Goal: Task Accomplishment & Management: Complete application form

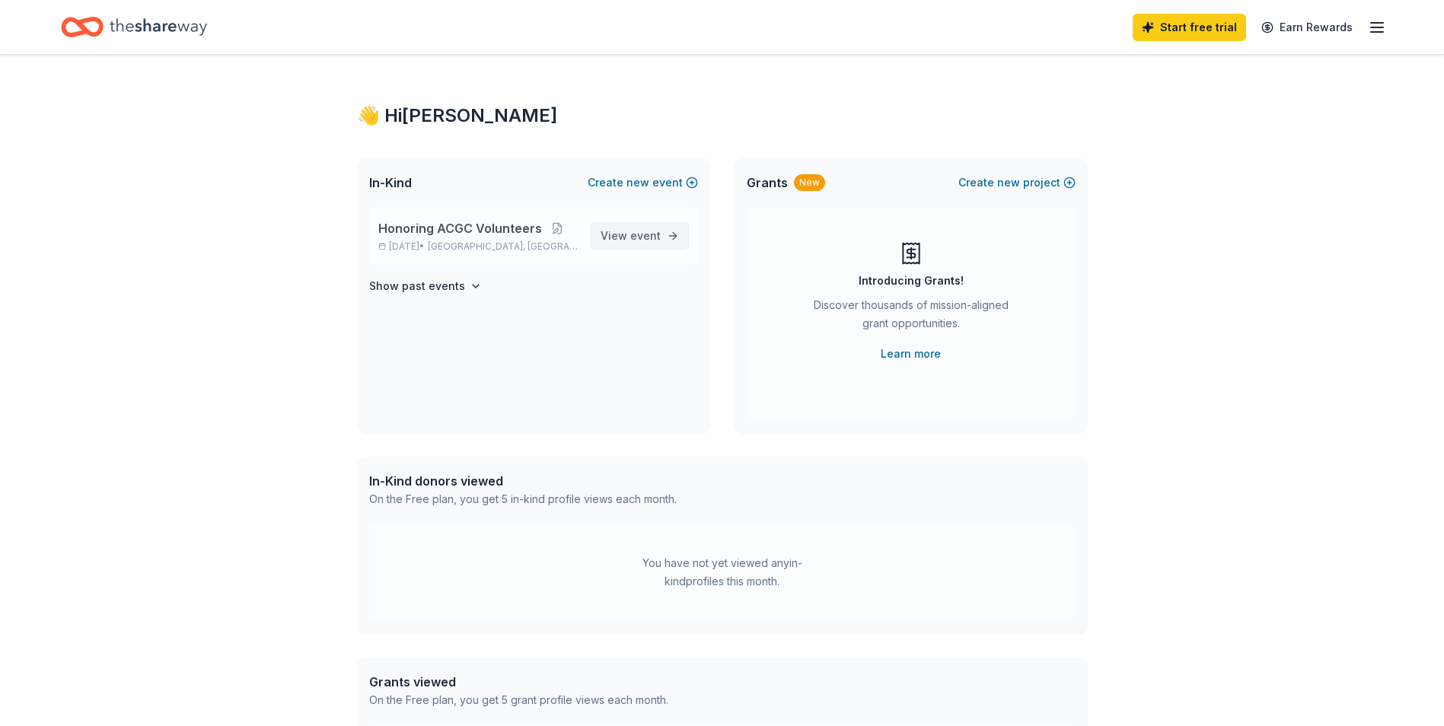
click at [628, 240] on span "View event" at bounding box center [631, 236] width 60 height 18
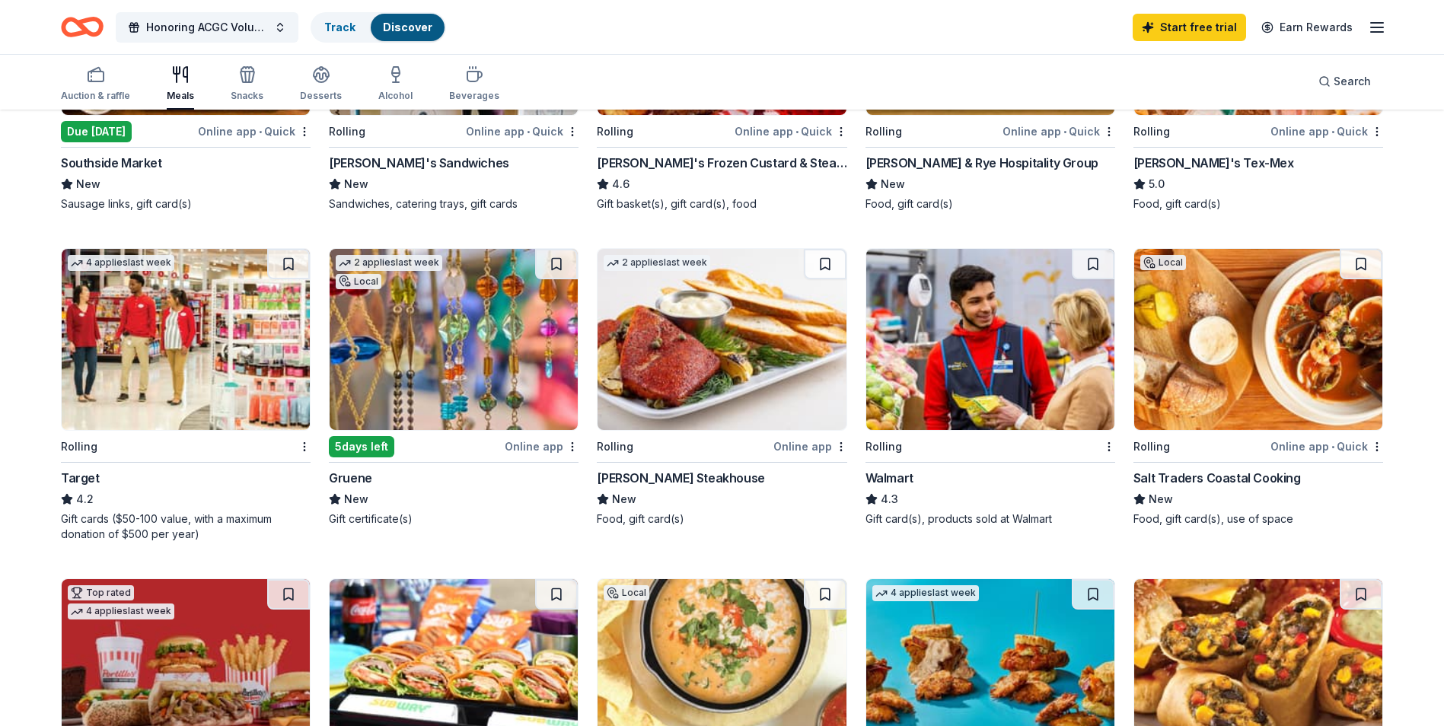
scroll to position [304, 0]
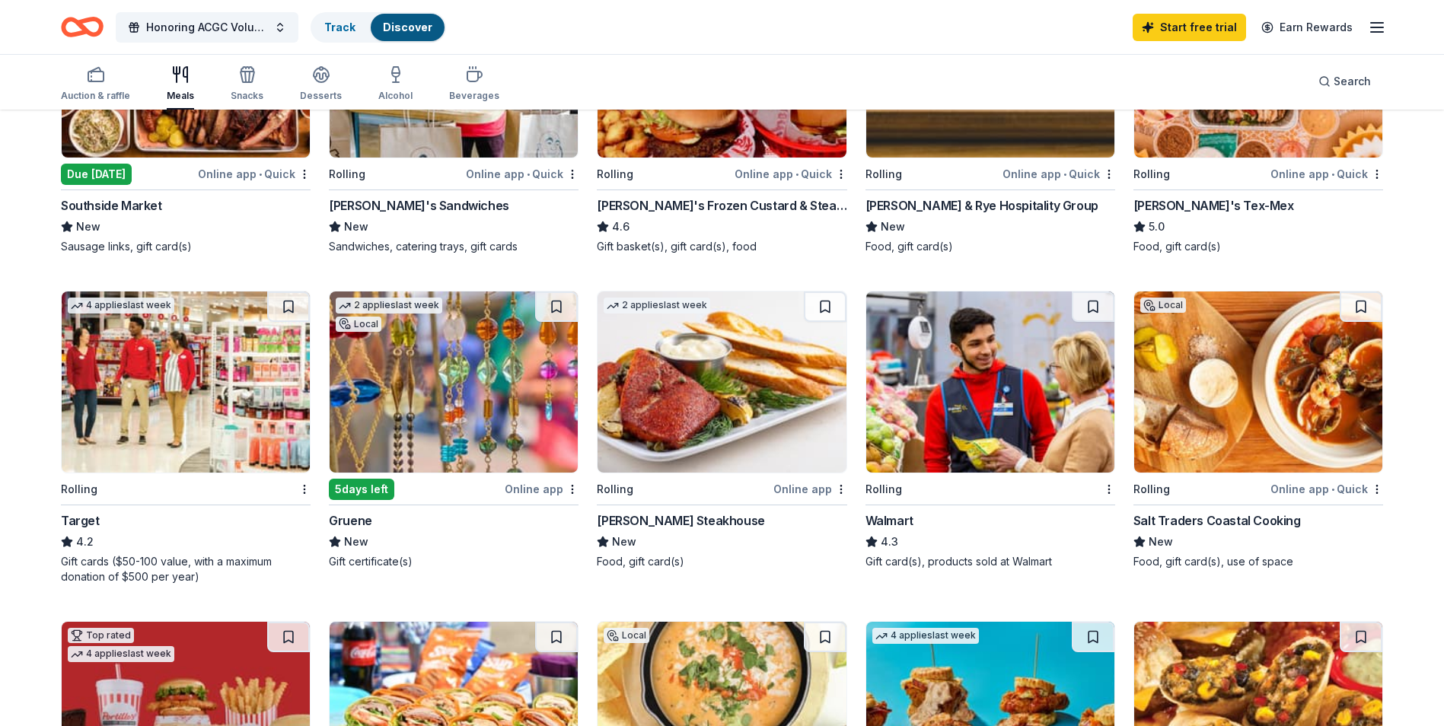
click at [1256, 380] on img at bounding box center [1258, 382] width 248 height 181
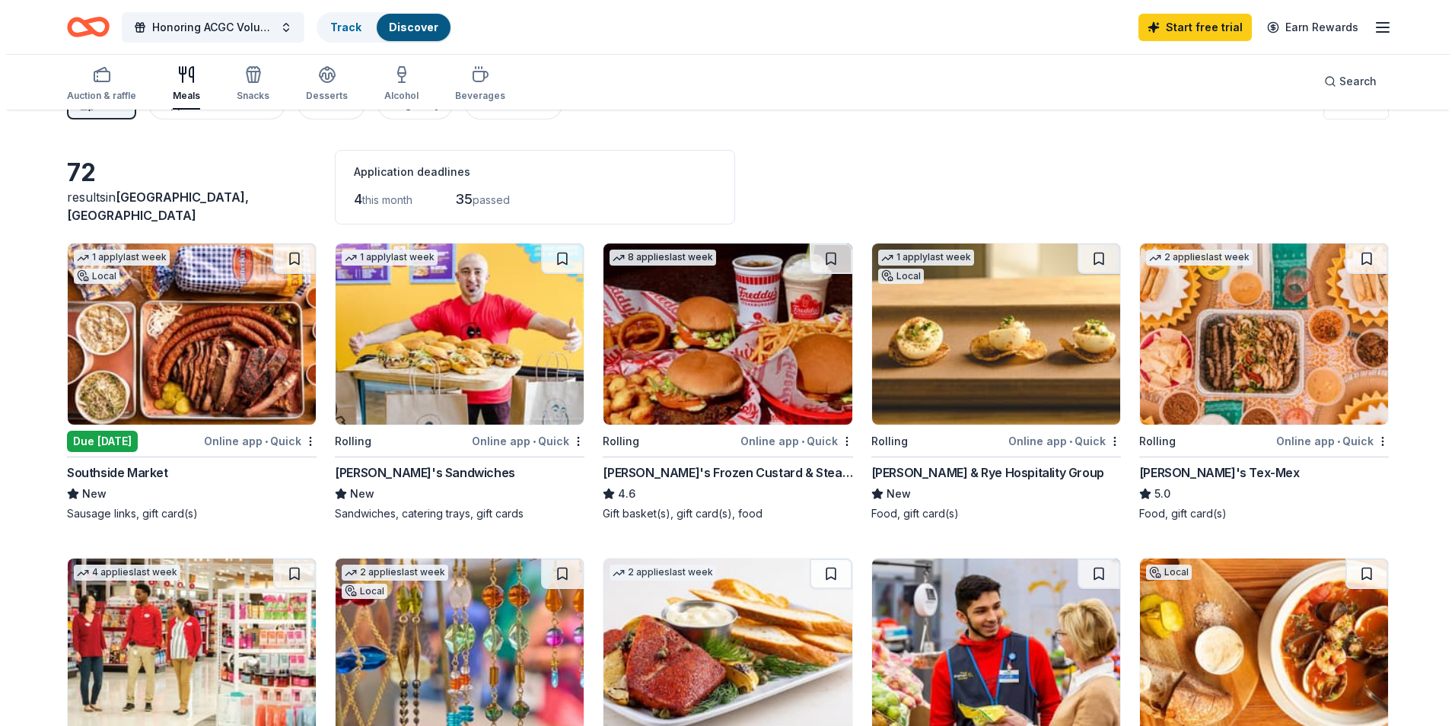
scroll to position [0, 0]
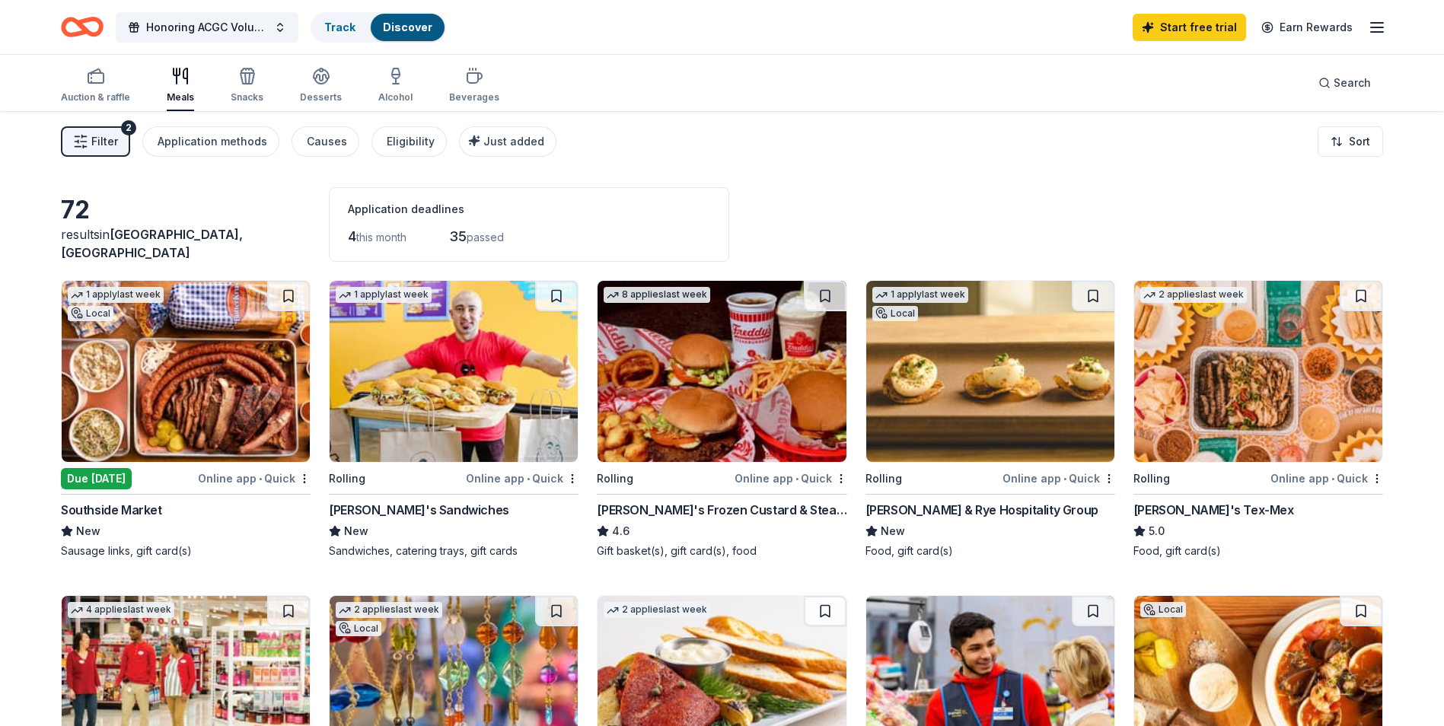
click at [86, 147] on line "button" at bounding box center [84, 147] width 3 height 0
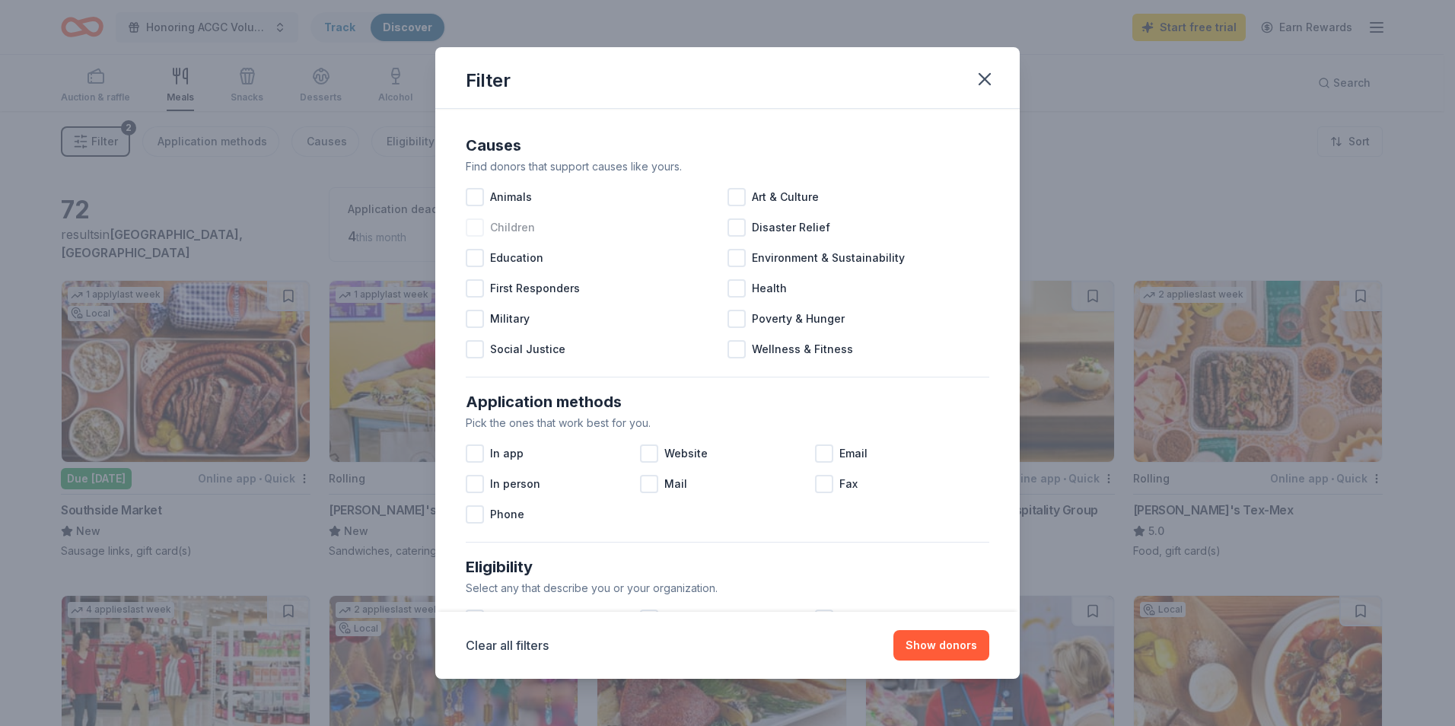
click at [524, 236] on span "Children" at bounding box center [512, 227] width 45 height 18
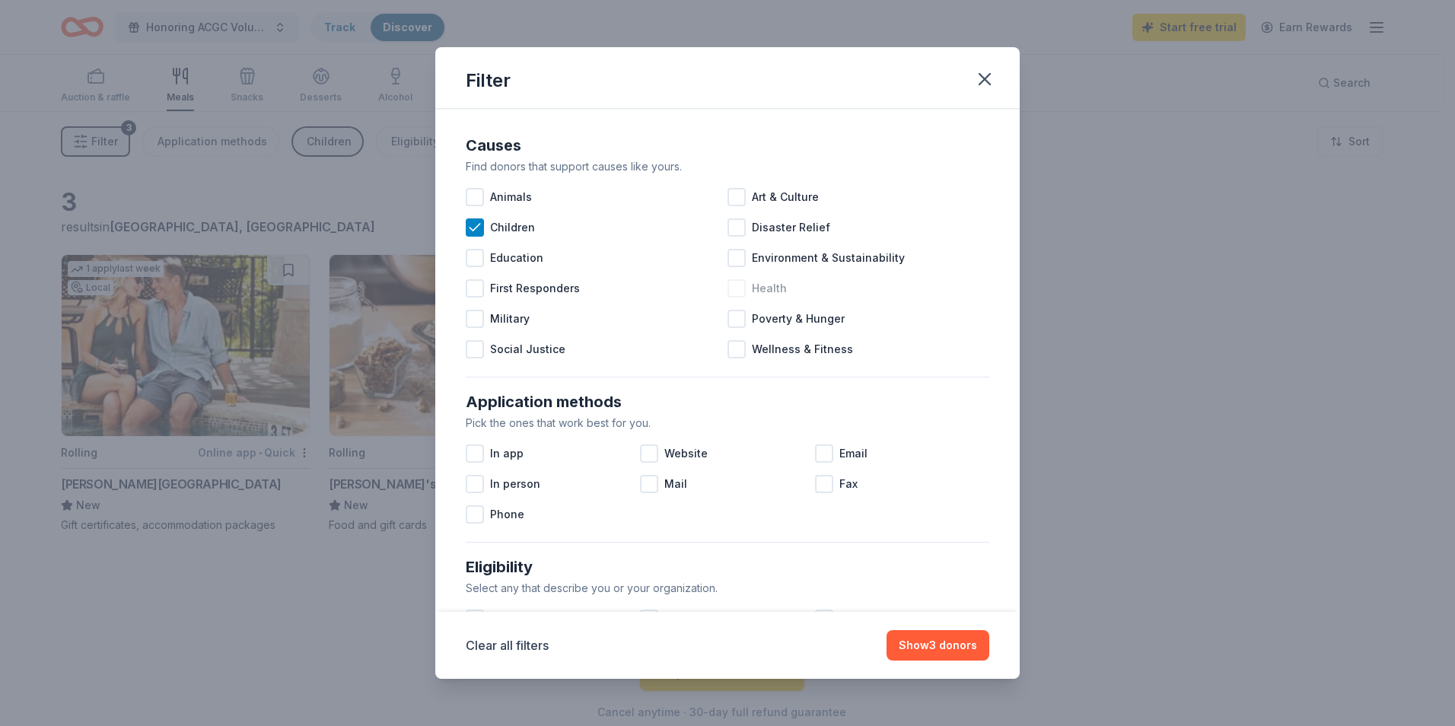
click at [740, 289] on div at bounding box center [737, 288] width 18 height 18
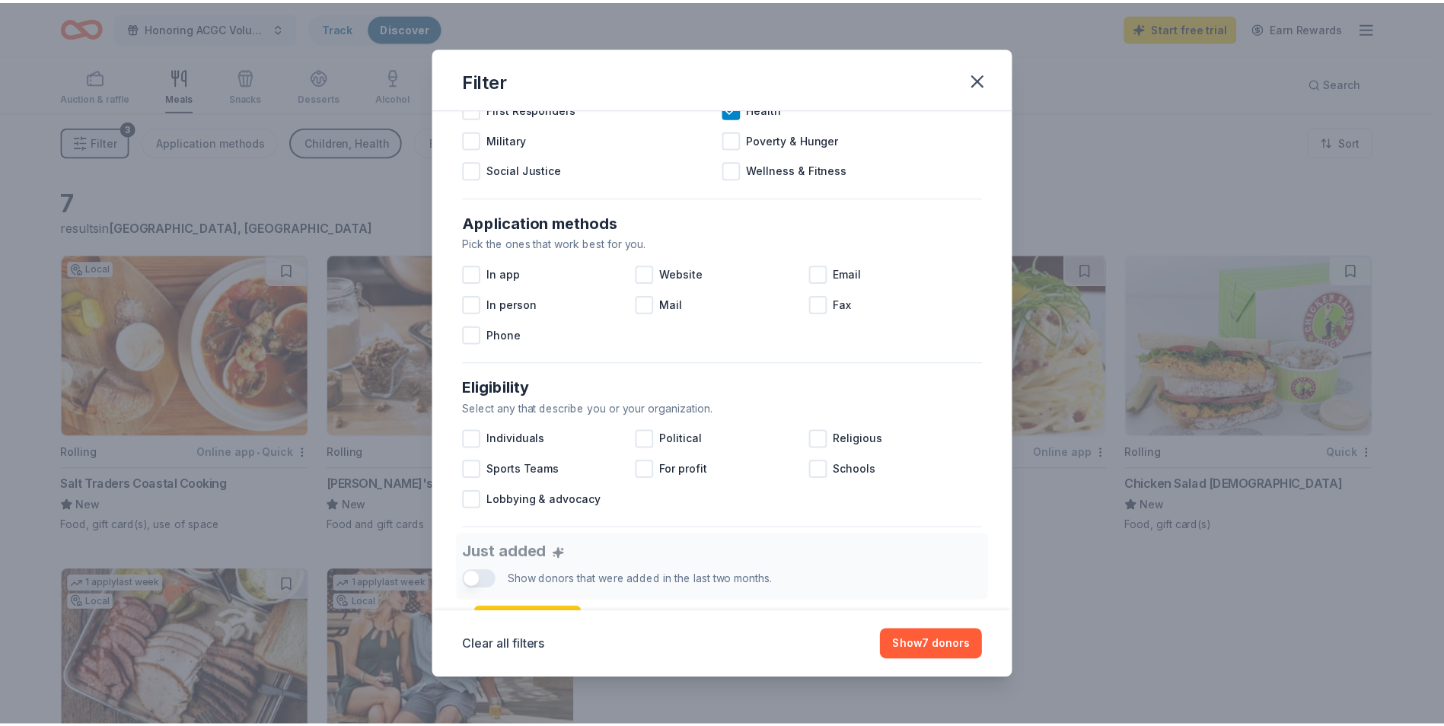
scroll to position [228, 0]
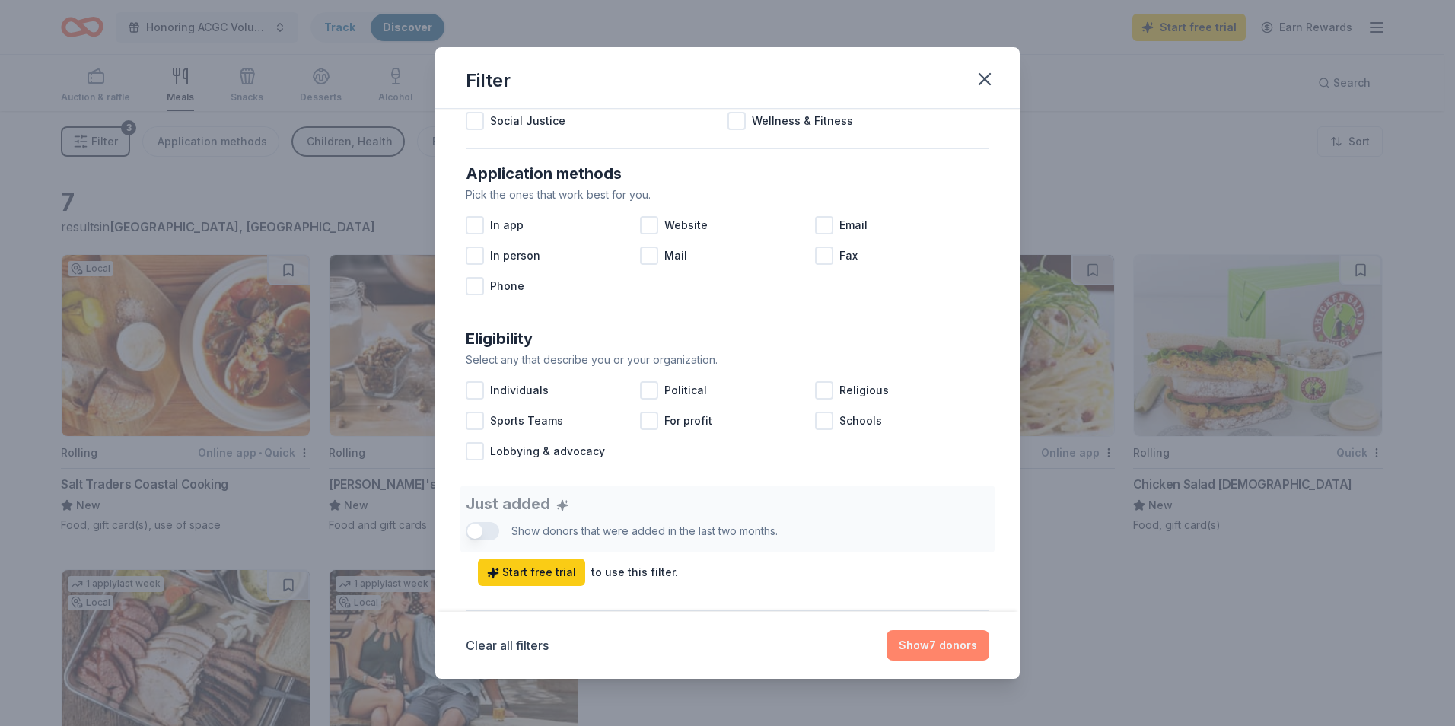
click at [942, 645] on button "Show 7 donors" at bounding box center [938, 645] width 103 height 30
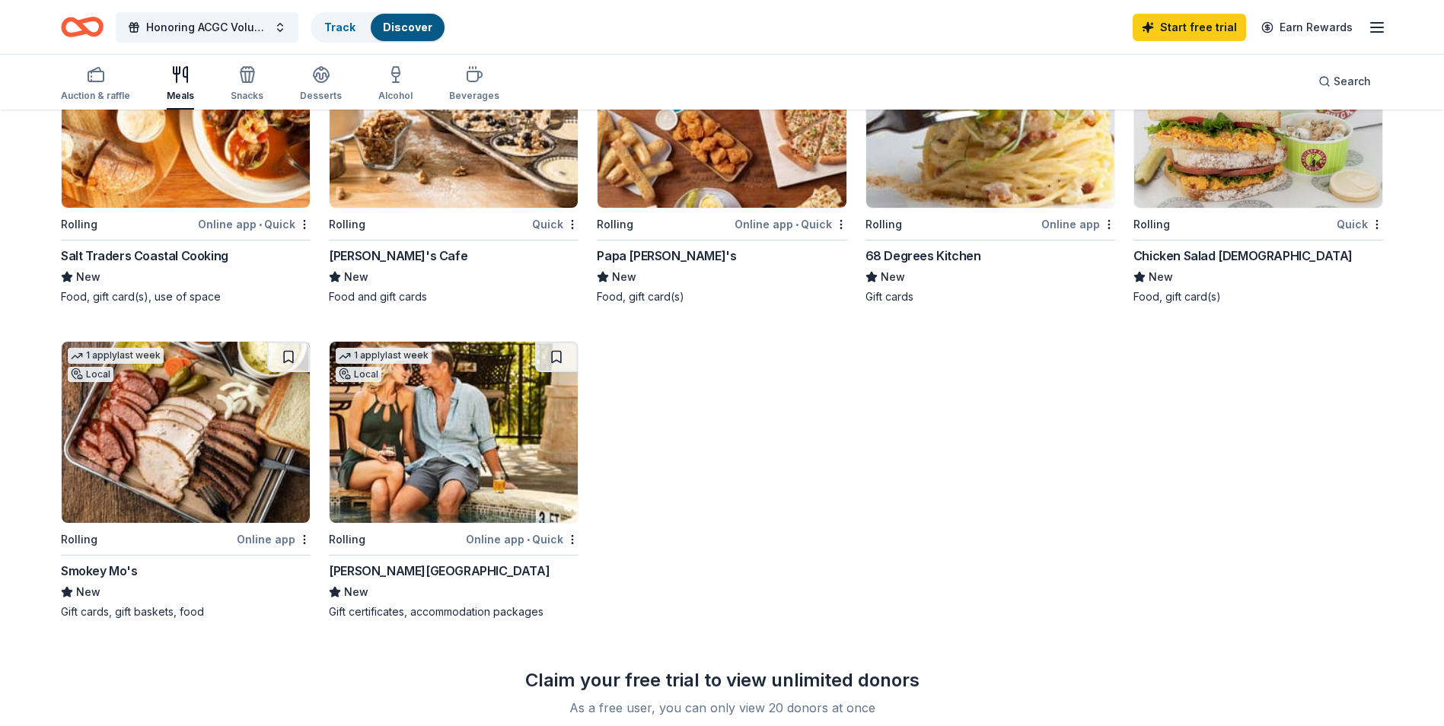
scroll to position [76, 0]
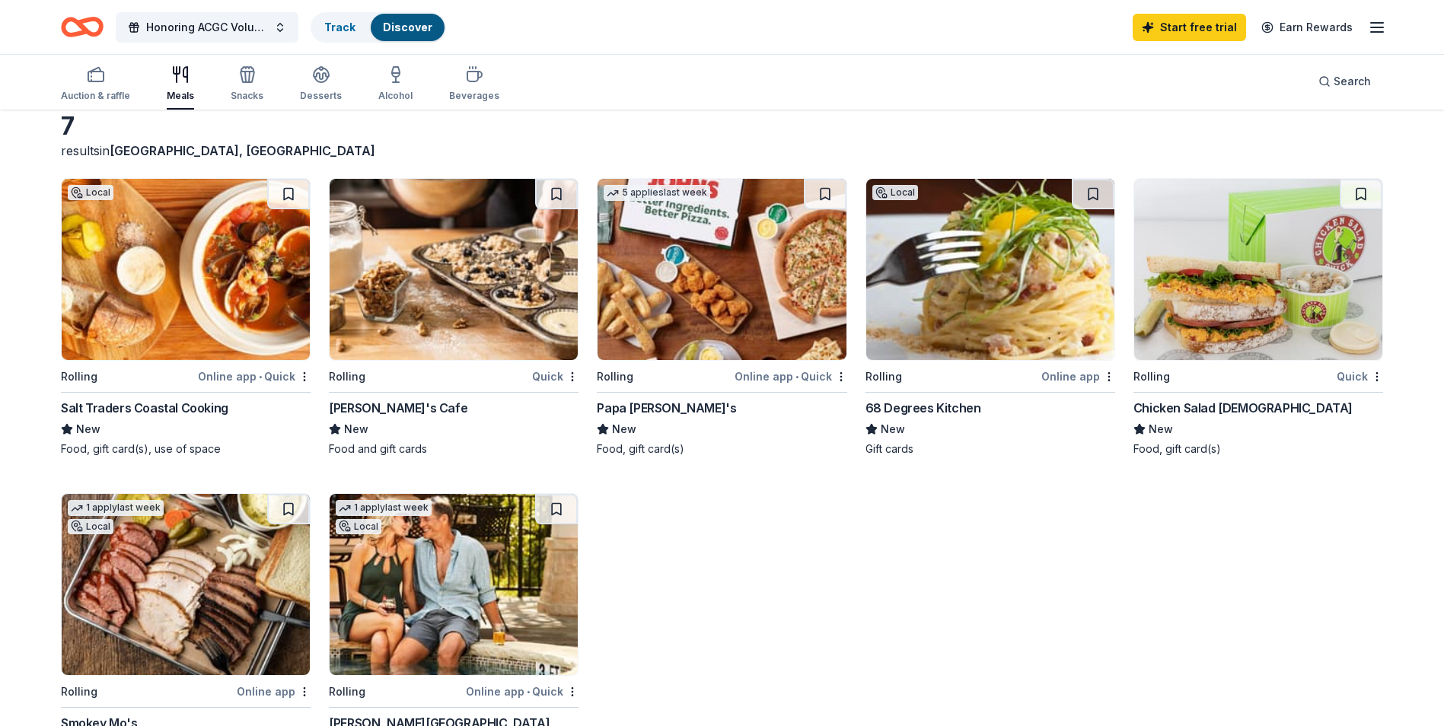
click at [247, 299] on img at bounding box center [186, 269] width 248 height 181
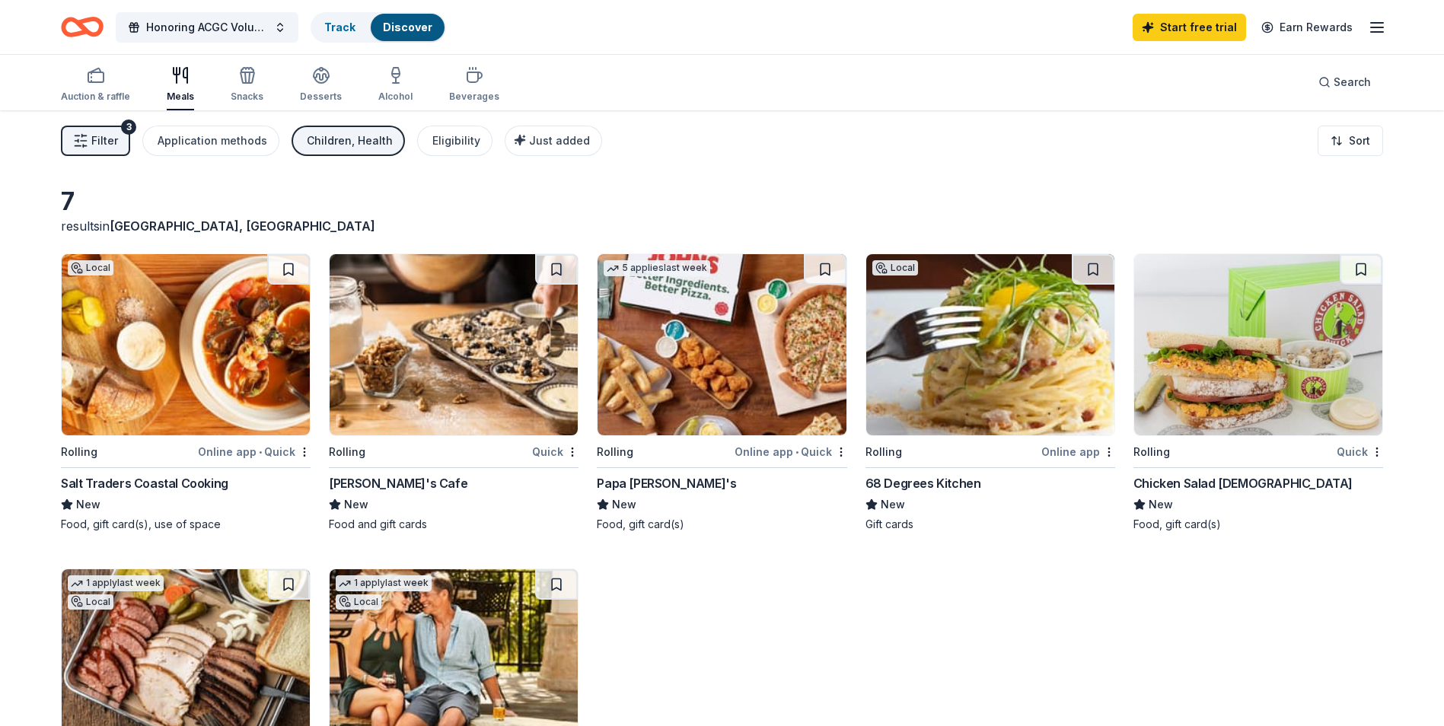
scroll to position [0, 0]
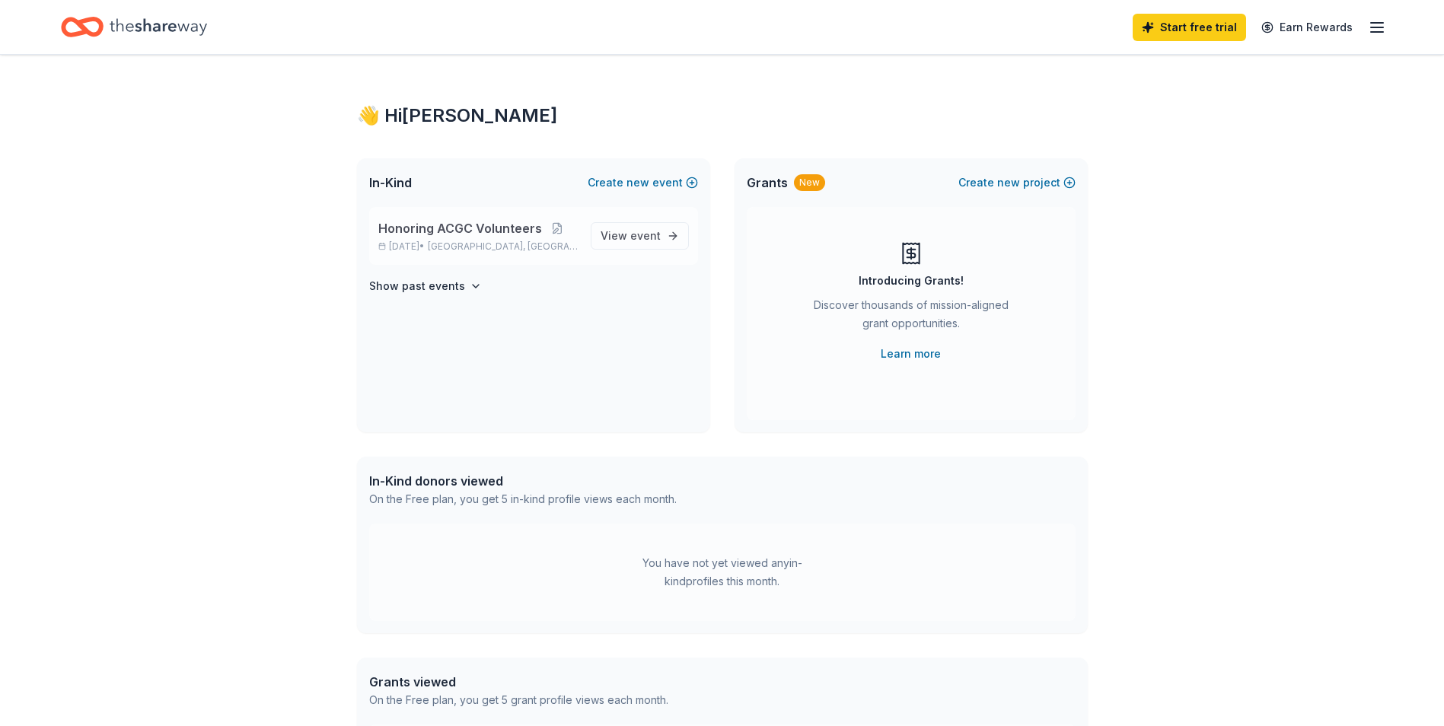
click at [505, 228] on span "Honoring ACGC Volunteers" at bounding box center [460, 228] width 164 height 18
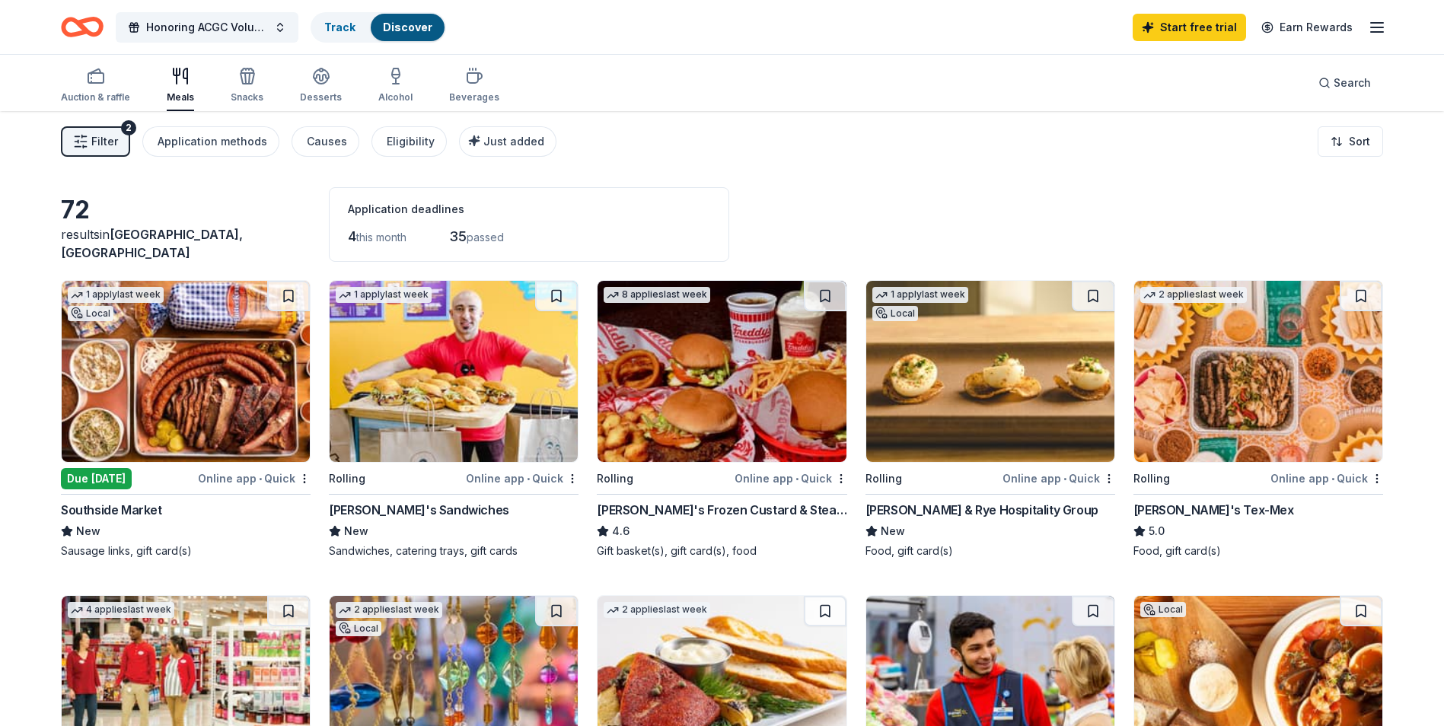
click at [1367, 23] on div "Start free trial Earn Rewards" at bounding box center [1259, 27] width 253 height 36
click at [1364, 33] on div "Start free trial Earn Rewards" at bounding box center [1259, 27] width 253 height 36
click at [1372, 32] on line "button" at bounding box center [1377, 32] width 12 height 0
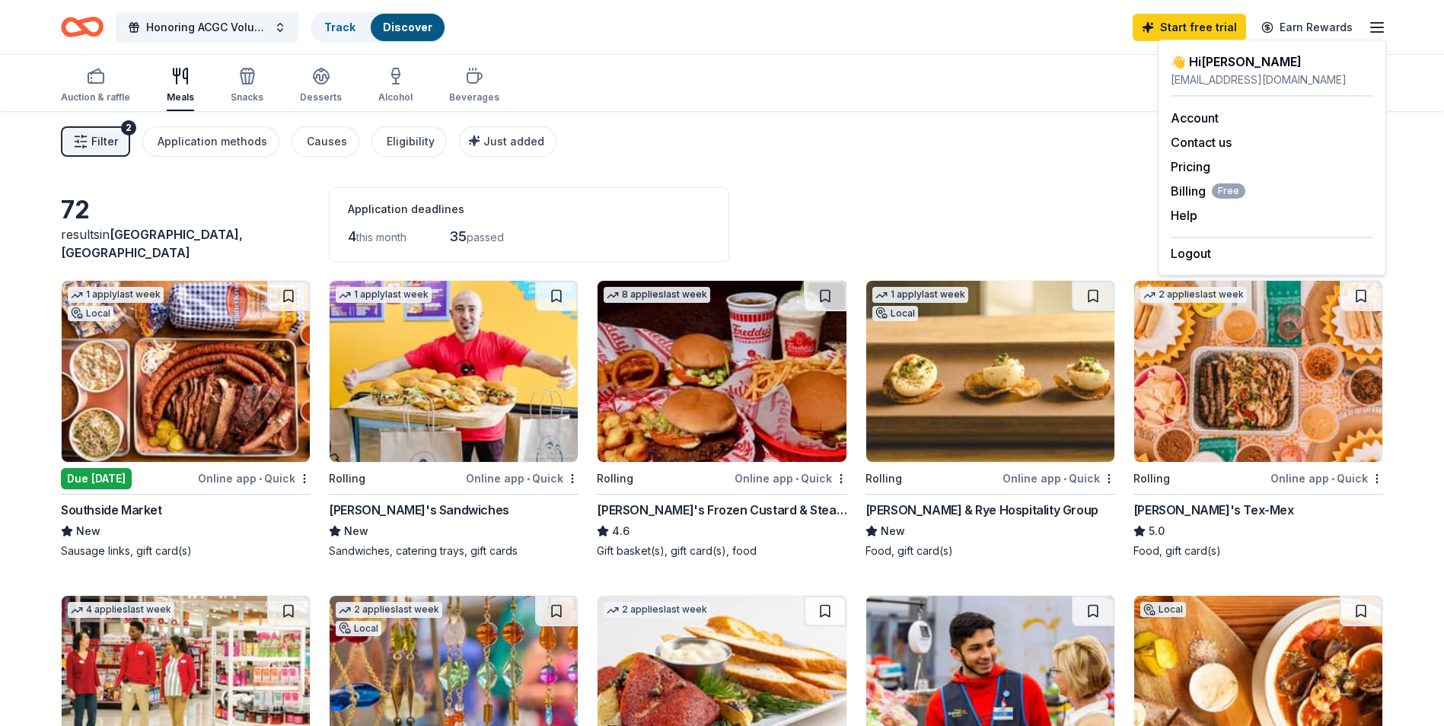
click at [1372, 32] on line "button" at bounding box center [1377, 32] width 12 height 0
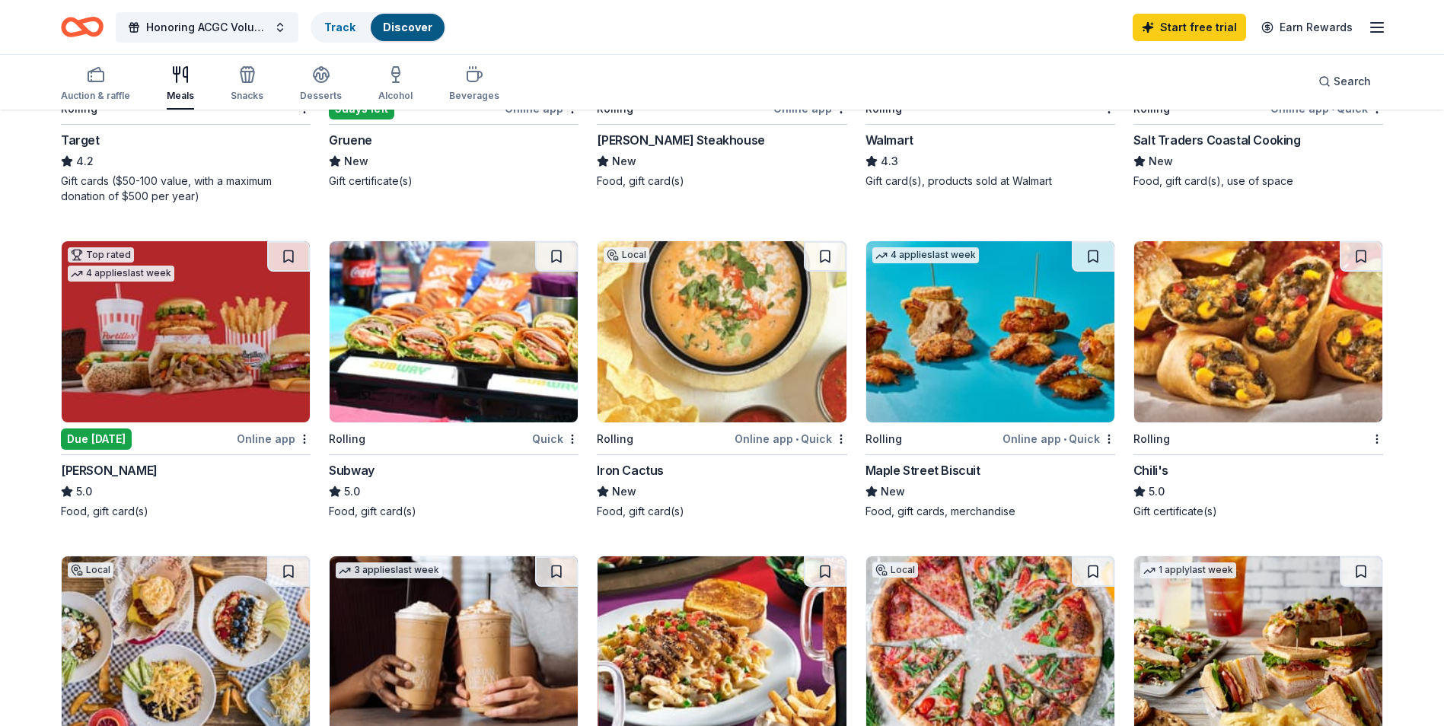
scroll to position [913, 0]
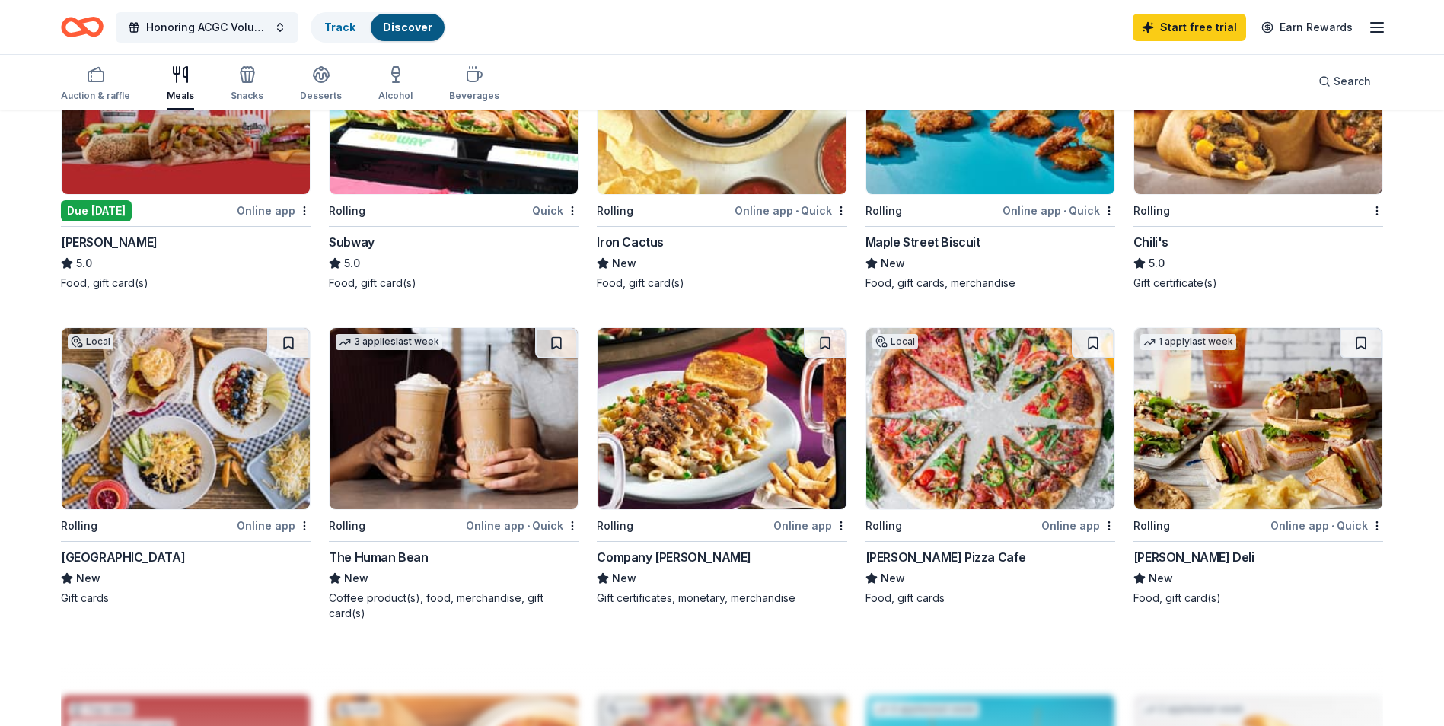
click at [203, 440] on img at bounding box center [186, 418] width 248 height 181
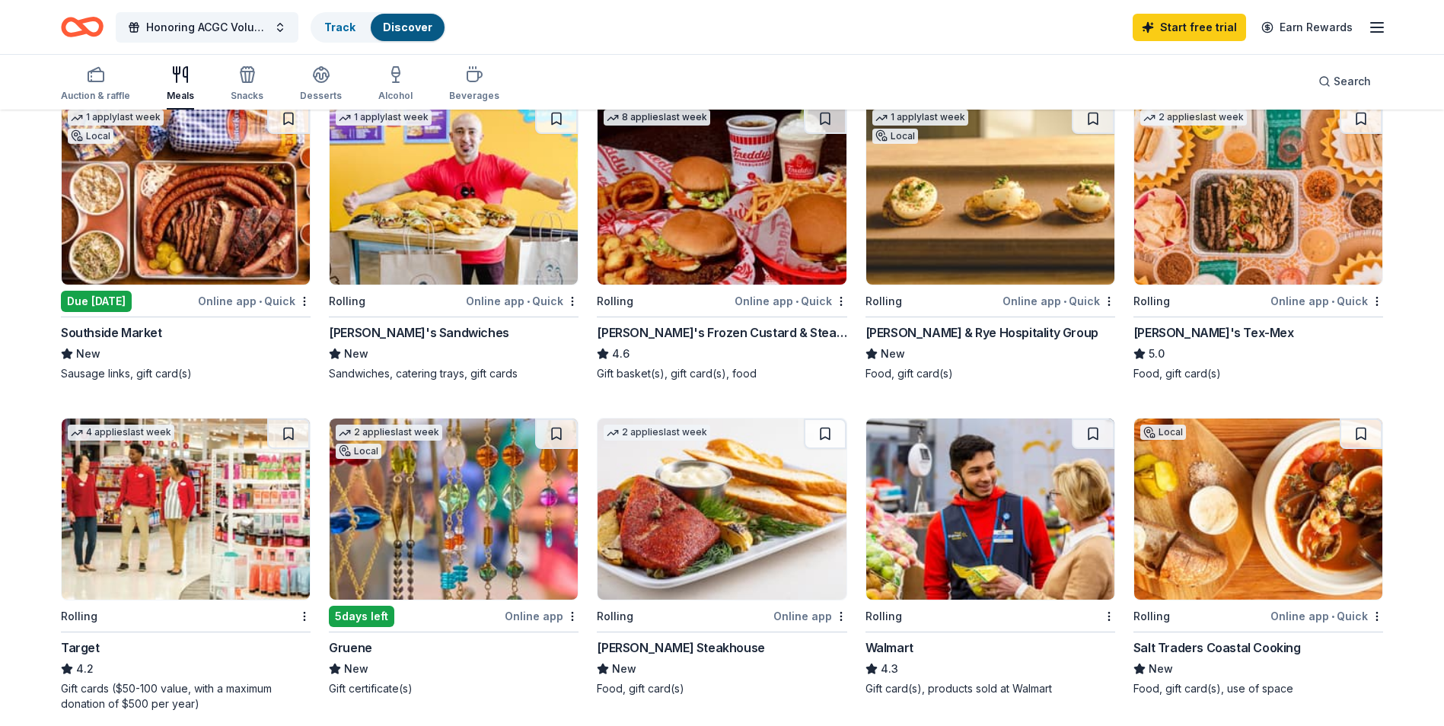
scroll to position [152, 0]
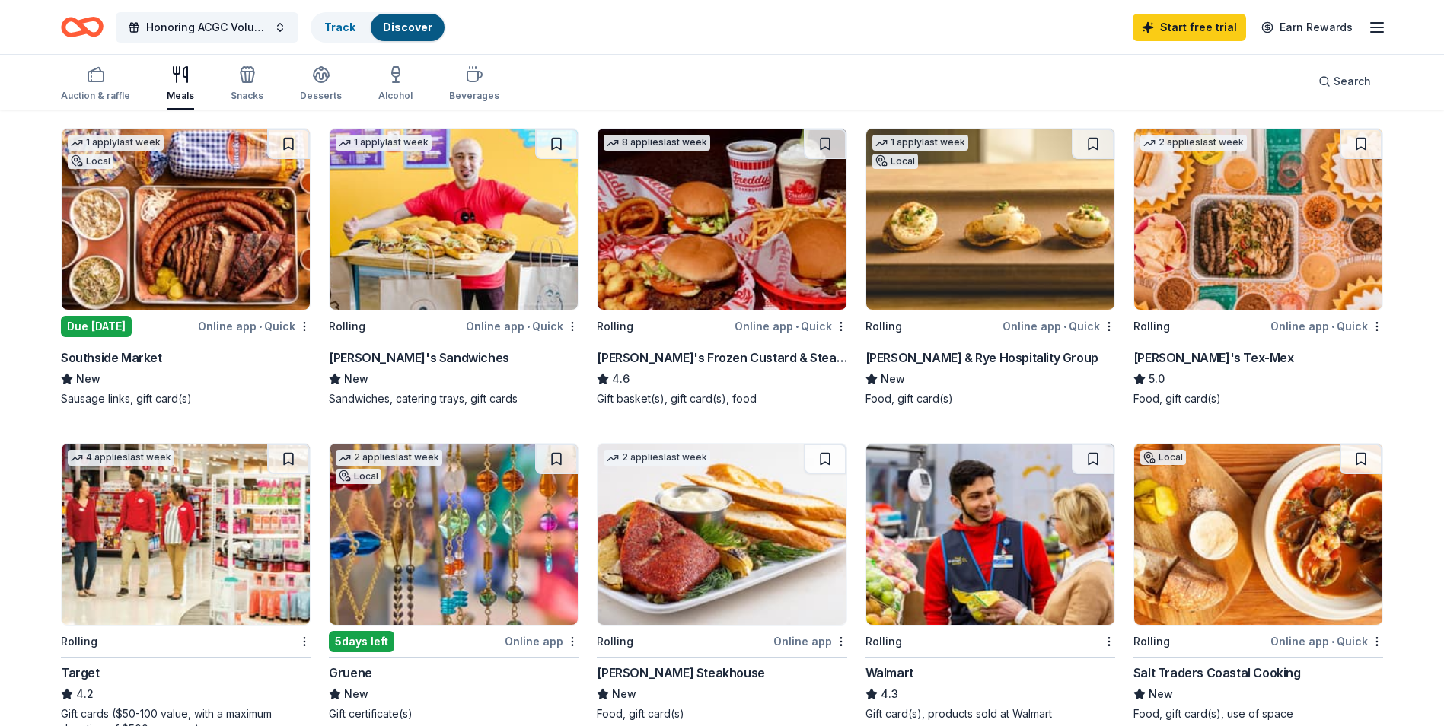
click at [708, 243] on img at bounding box center [721, 219] width 248 height 181
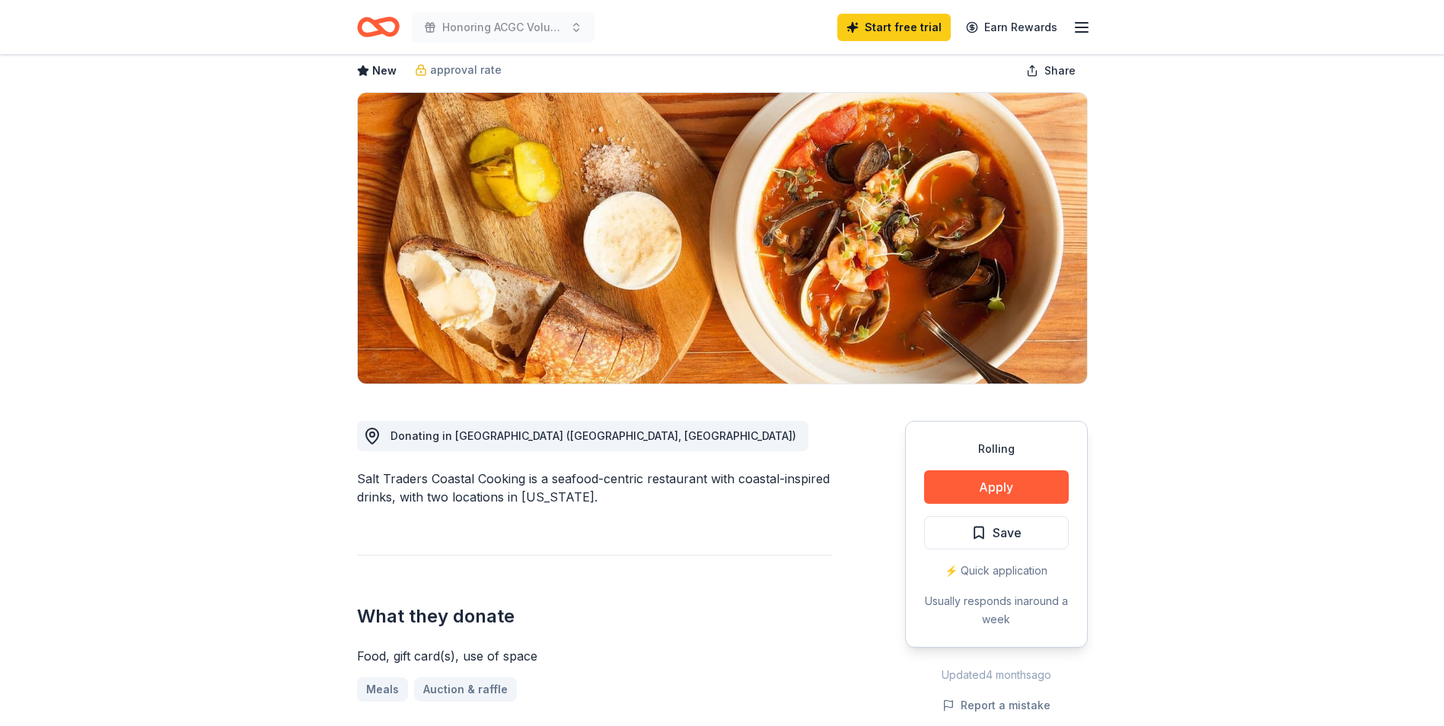
scroll to position [76, 0]
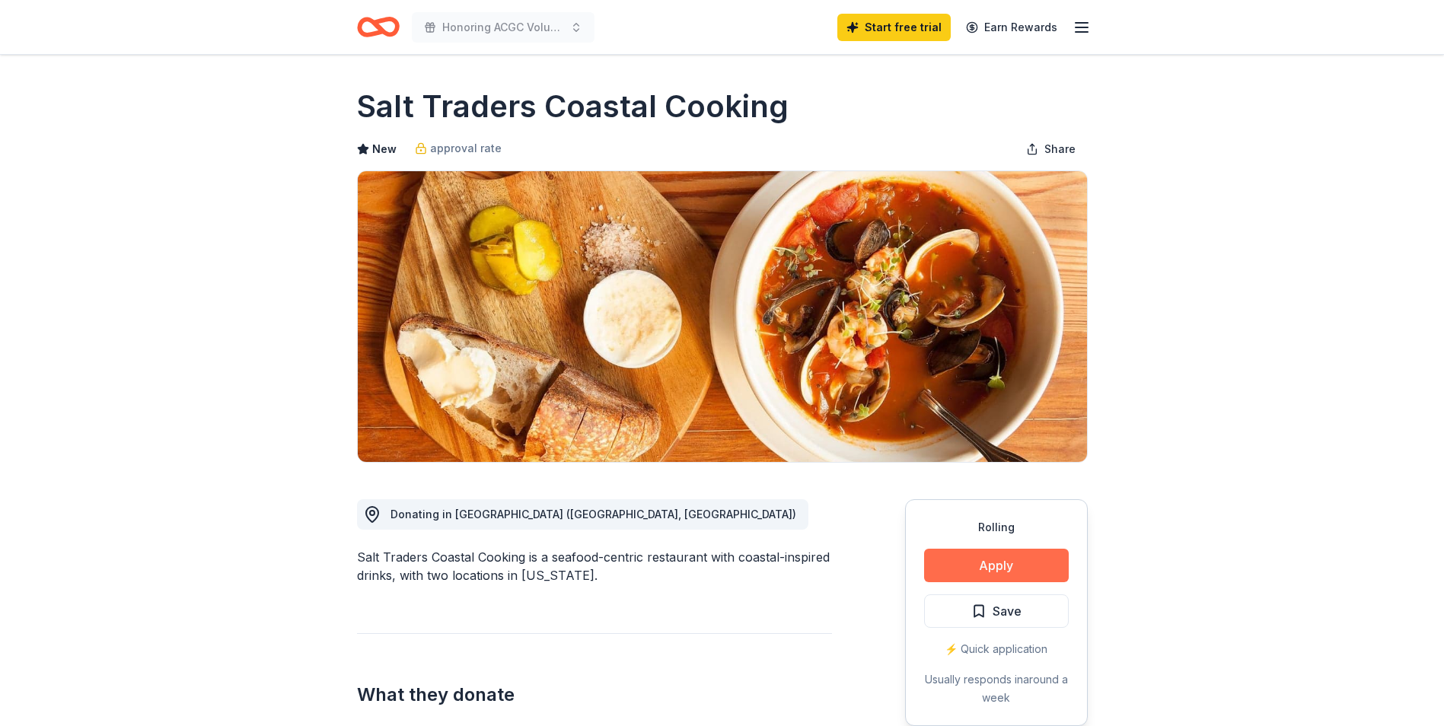
click at [1041, 575] on button "Apply" at bounding box center [996, 565] width 145 height 33
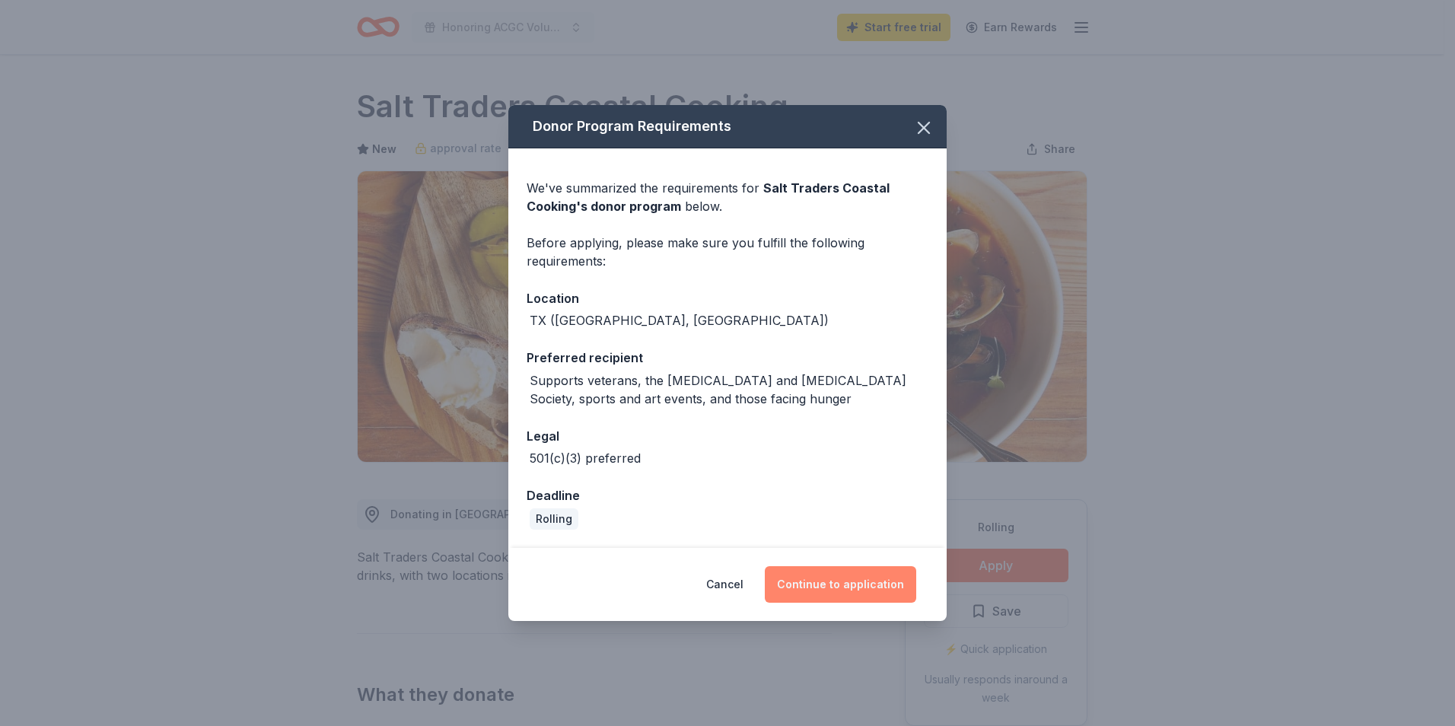
click at [863, 582] on button "Continue to application" at bounding box center [840, 584] width 151 height 37
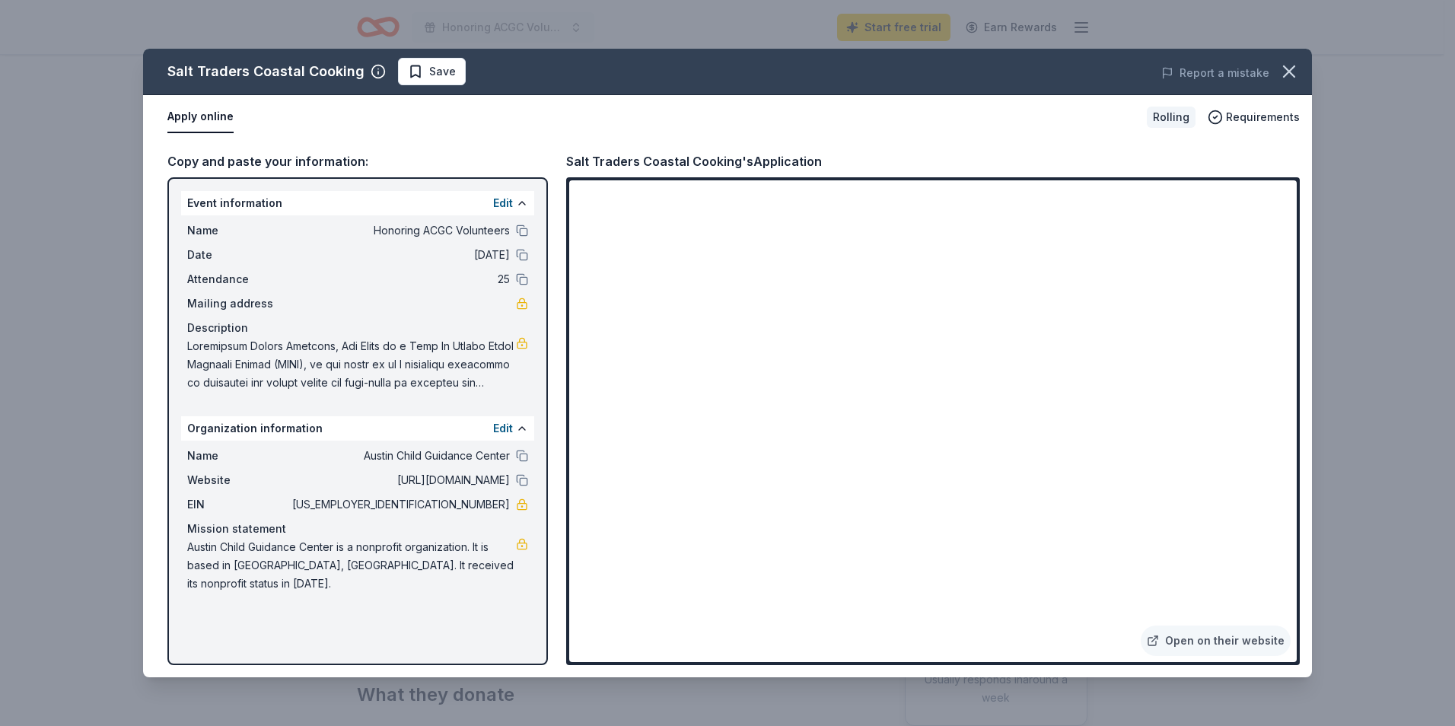
click at [486, 387] on span at bounding box center [351, 364] width 329 height 55
drag, startPoint x: 495, startPoint y: 387, endPoint x: 199, endPoint y: 361, distance: 296.5
click at [199, 361] on span at bounding box center [351, 364] width 329 height 55
click at [349, 371] on span at bounding box center [351, 364] width 329 height 55
click at [531, 230] on div "Name Honoring ACGC Volunteers Date 10/10/25 Attendance 25 Mailing address Descr…" at bounding box center [357, 306] width 353 height 183
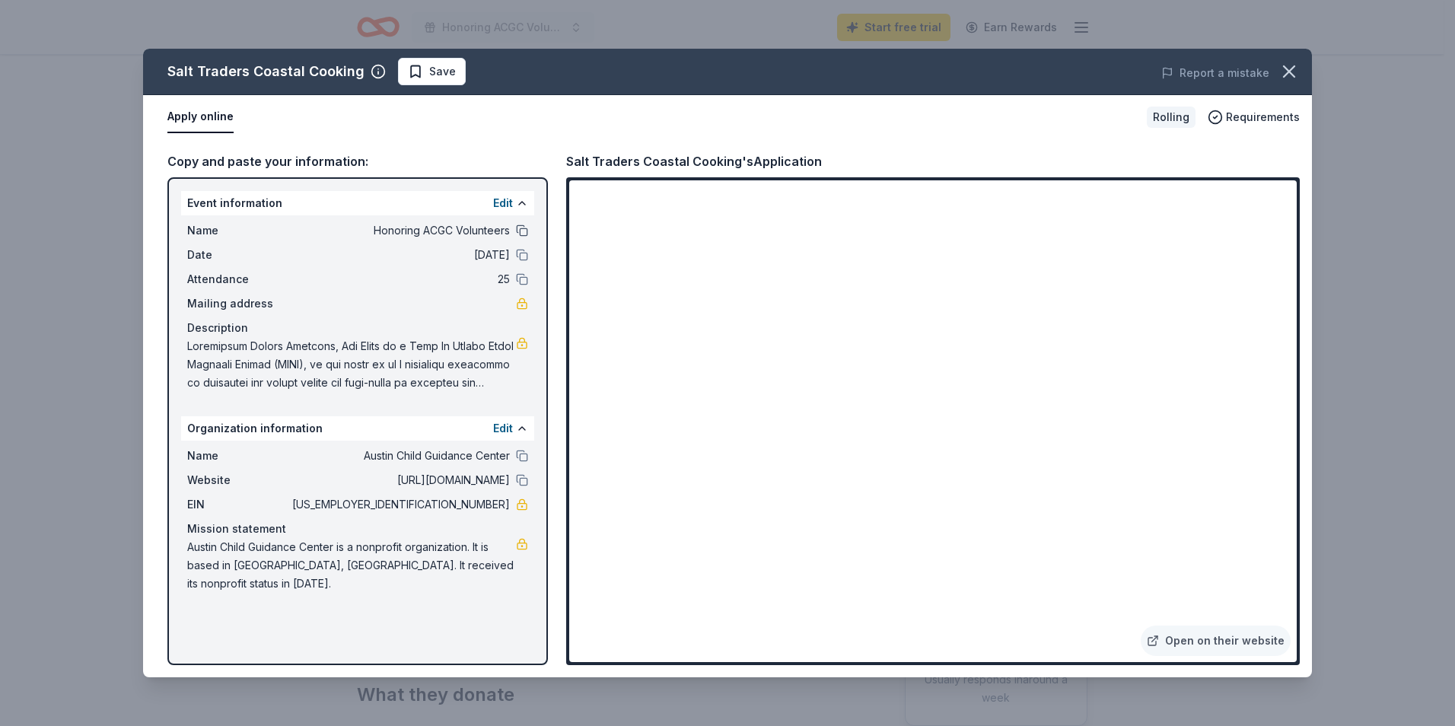
click at [520, 230] on button at bounding box center [522, 231] width 12 height 12
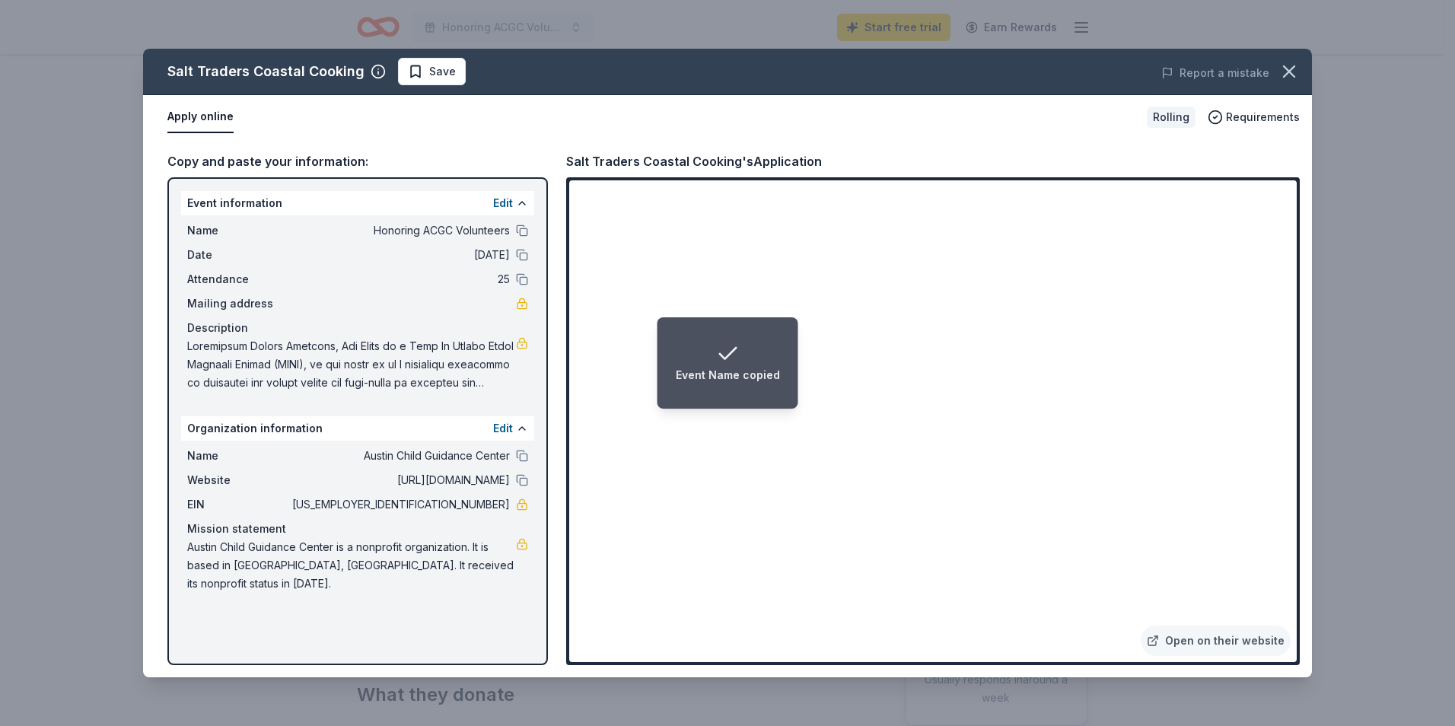
drag, startPoint x: 491, startPoint y: 611, endPoint x: 180, endPoint y: 279, distance: 455.0
click at [135, 289] on div "Salt Traders Coastal Cooking Save Report a mistake Apply online Rolling Require…" at bounding box center [727, 363] width 1455 height 726
drag, startPoint x: 181, startPoint y: 217, endPoint x: 574, endPoint y: 290, distance: 399.5
click at [435, 578] on div "Event information Edit Name Honoring ACGC Volunteers Date 10/10/25 Attendance 2…" at bounding box center [357, 421] width 381 height 488
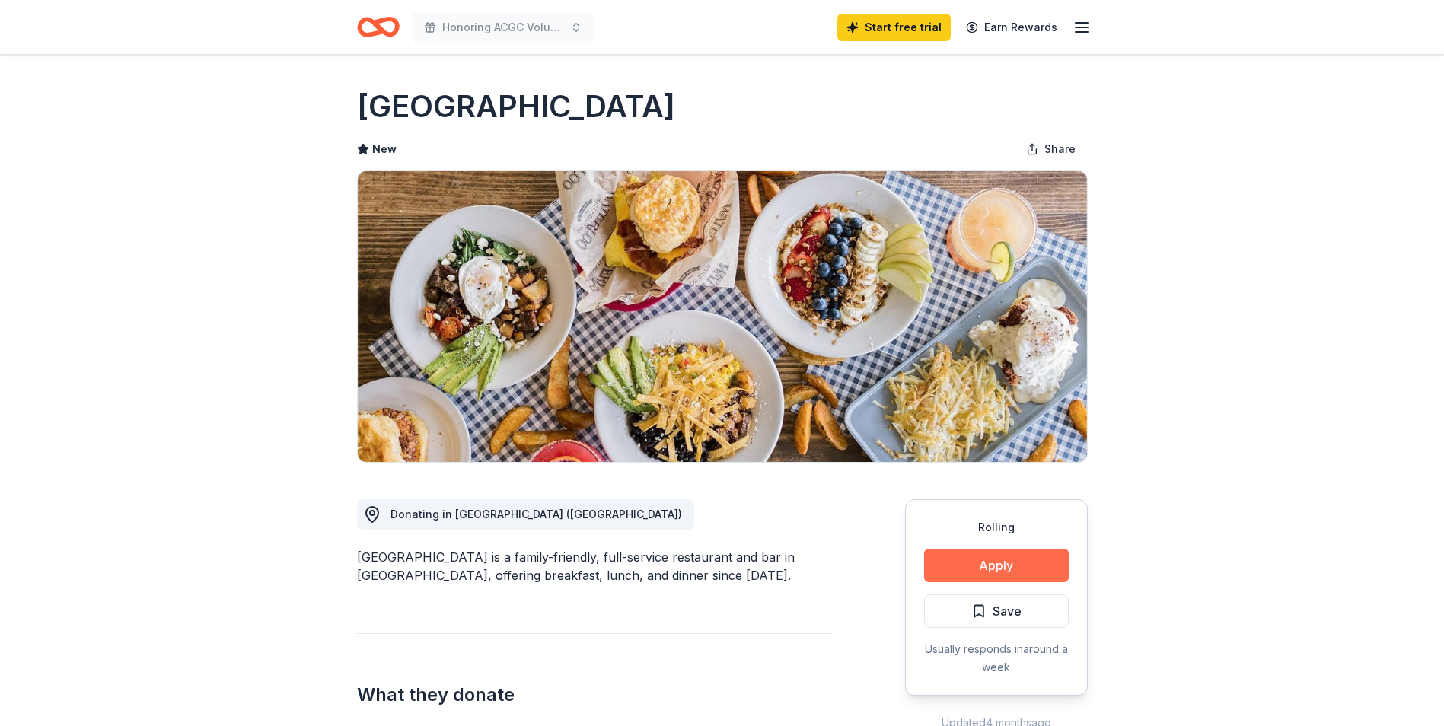
click at [1001, 559] on button "Apply" at bounding box center [996, 565] width 145 height 33
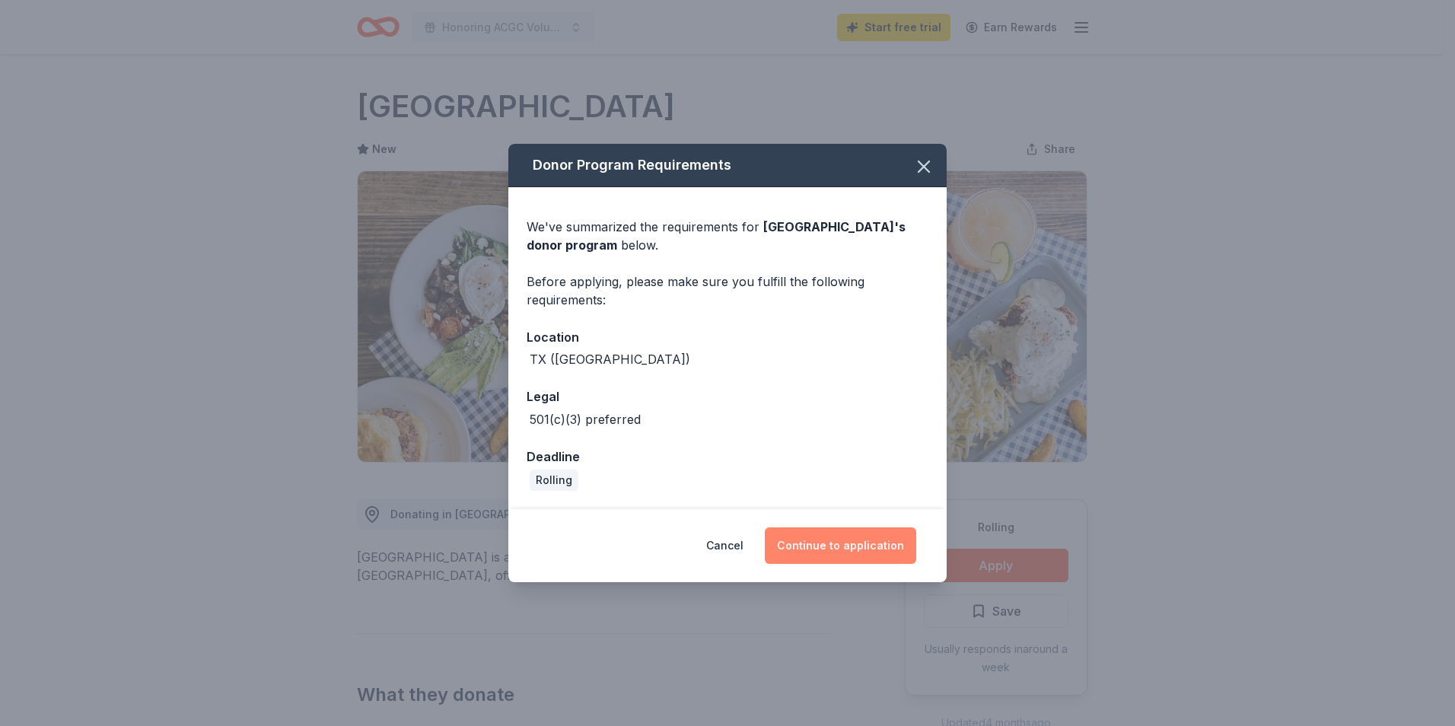
click at [867, 548] on button "Continue to application" at bounding box center [840, 545] width 151 height 37
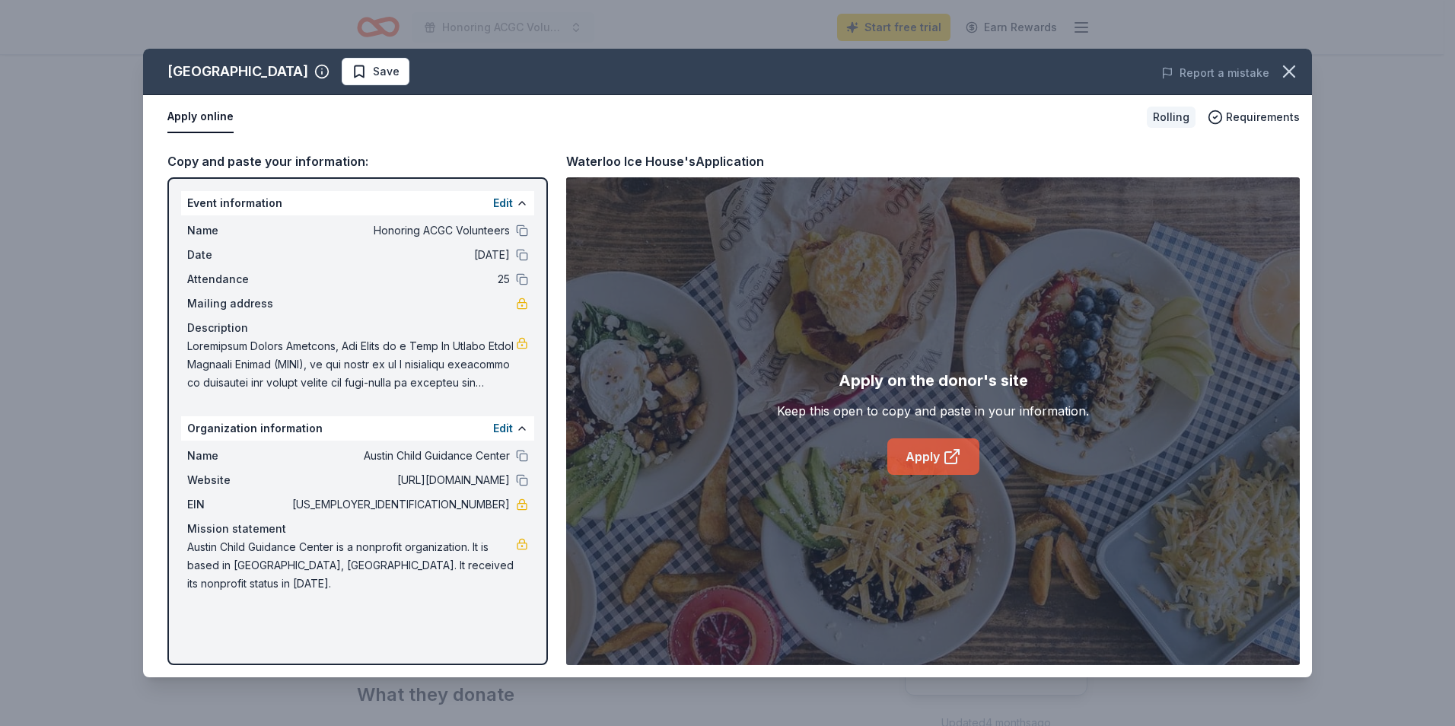
click at [938, 467] on link "Apply" at bounding box center [933, 456] width 92 height 37
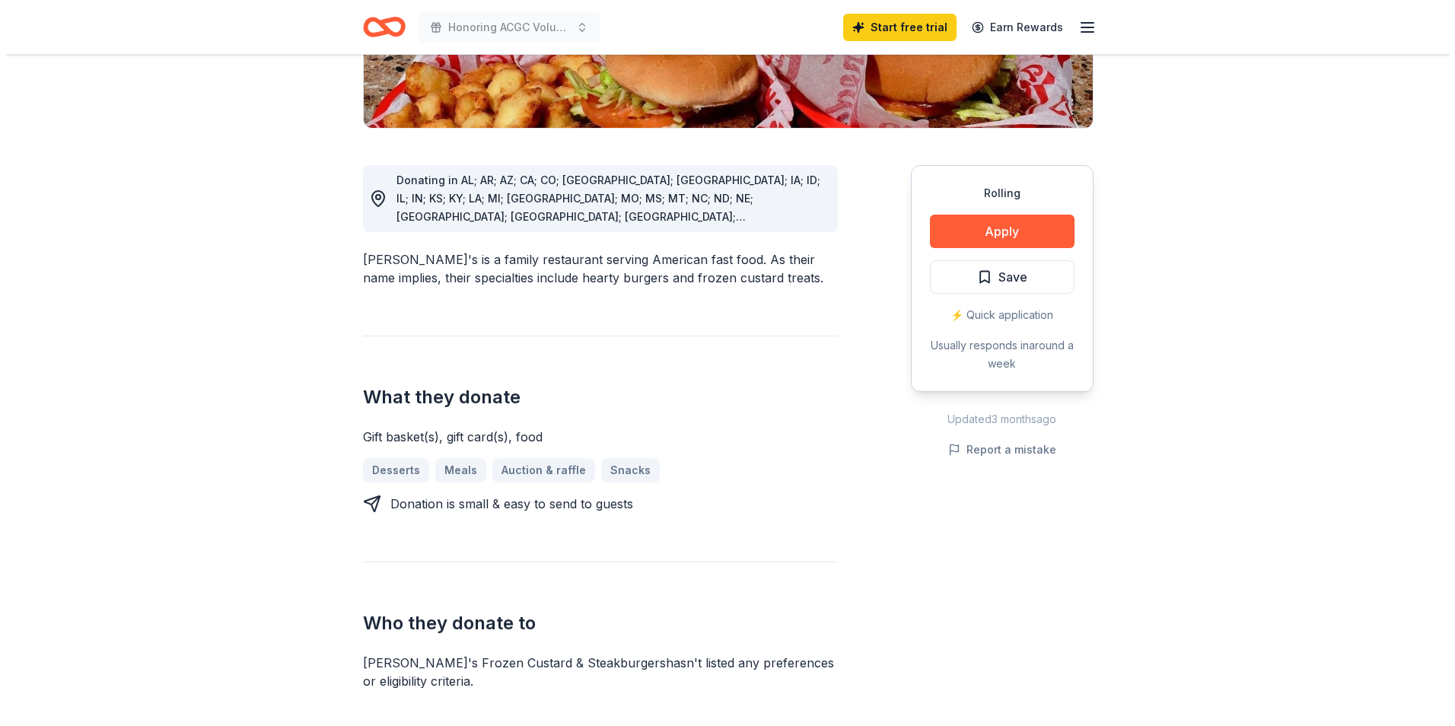
scroll to position [381, 0]
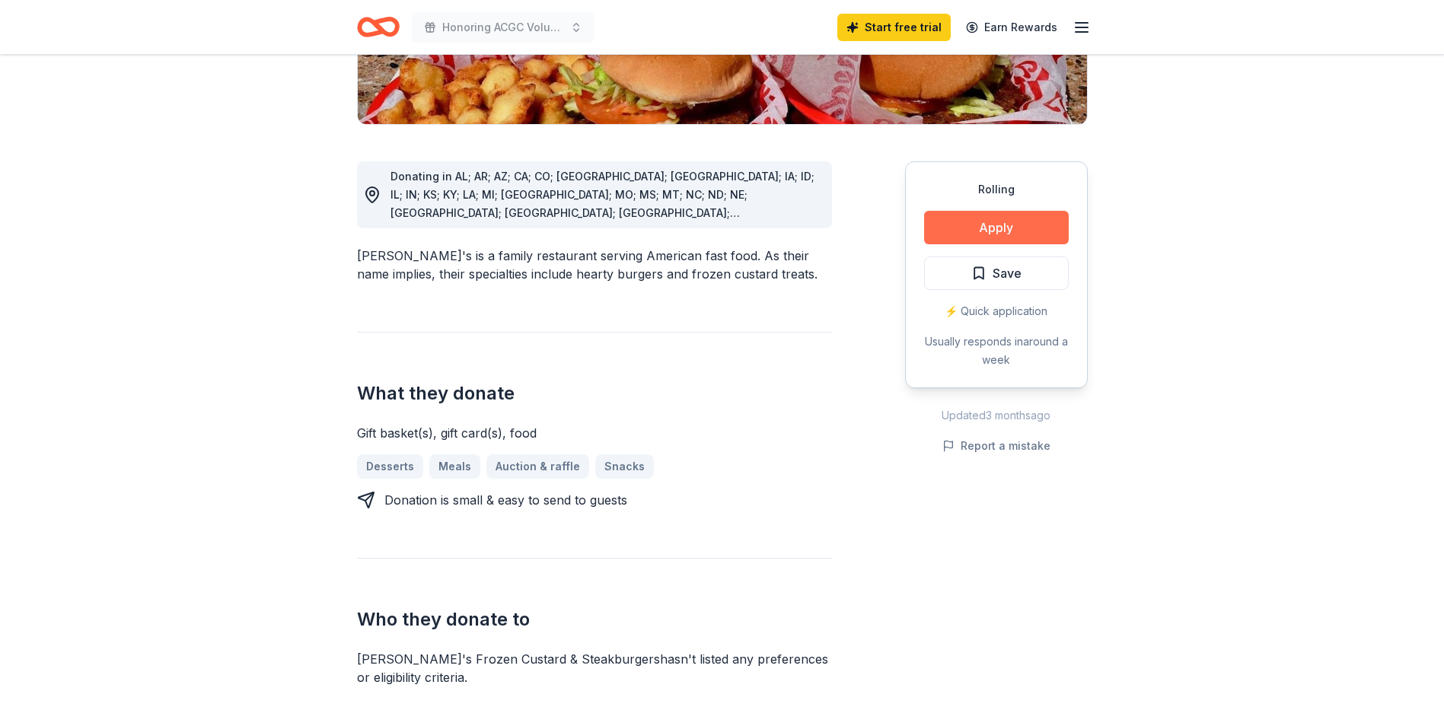
click at [991, 211] on button "Apply" at bounding box center [996, 227] width 145 height 33
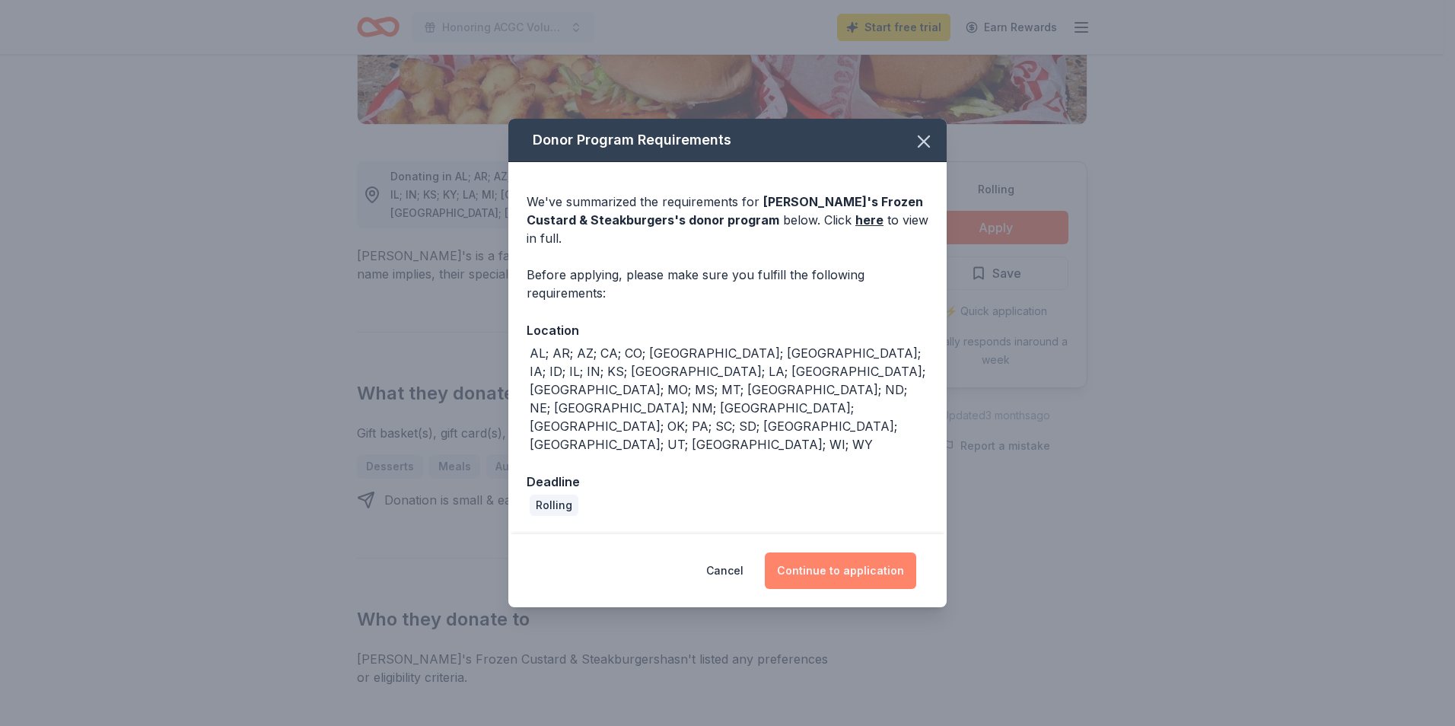
click at [867, 553] on button "Continue to application" at bounding box center [840, 571] width 151 height 37
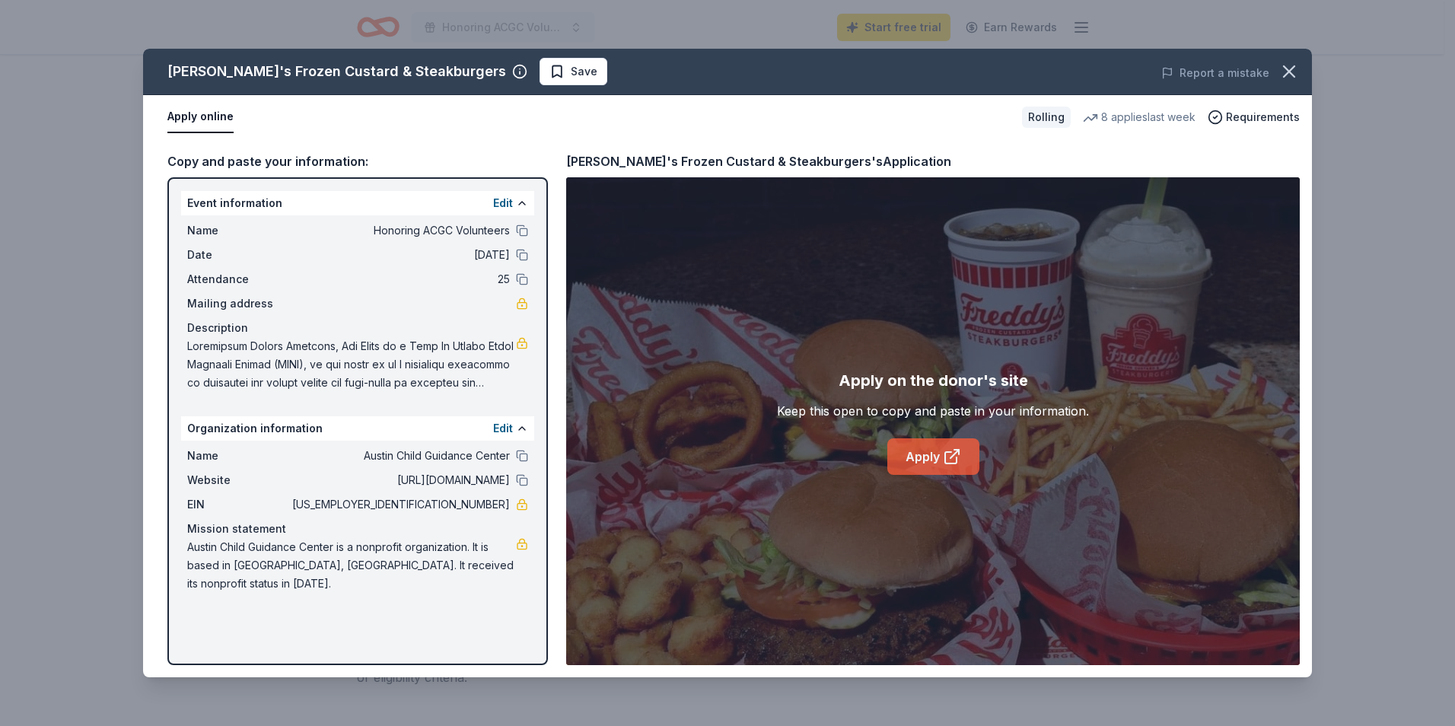
click at [919, 460] on link "Apply" at bounding box center [933, 456] width 92 height 37
